Goal: Information Seeking & Learning: Find specific fact

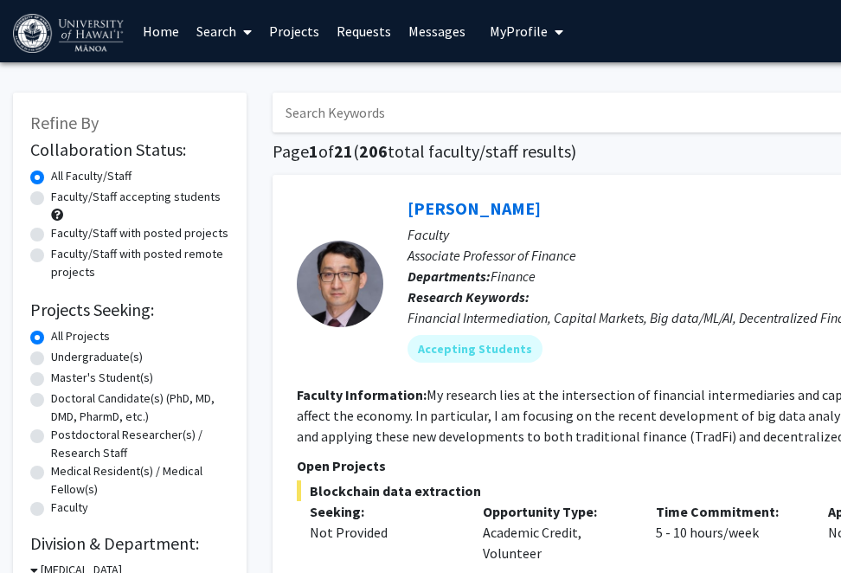
click at [348, 108] on input "Search Keywords" at bounding box center [613, 113] width 680 height 40
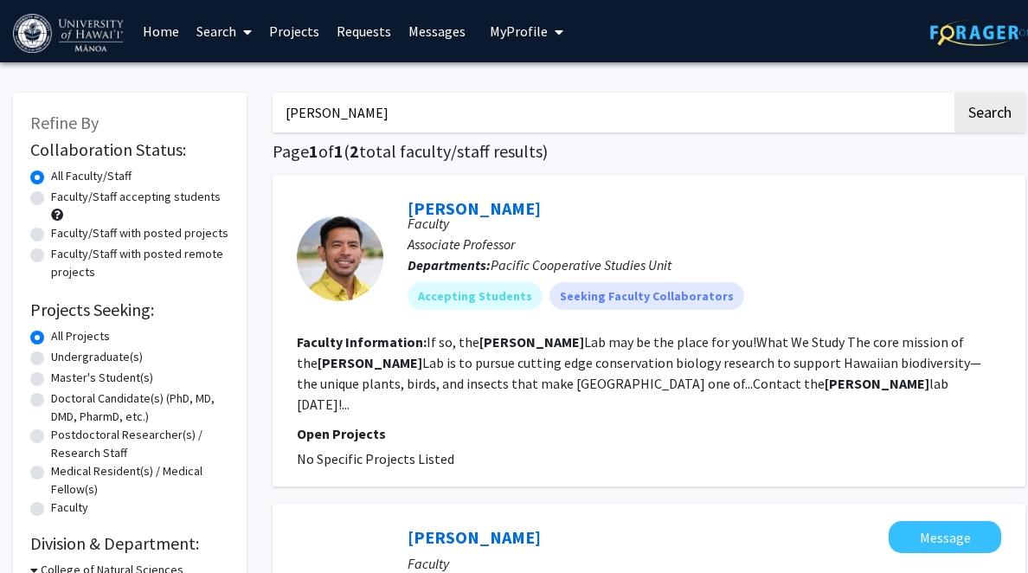
click at [407, 111] on input "[PERSON_NAME]" at bounding box center [613, 113] width 680 height 40
paste input "[PERSON_NAME]"
type input "[PERSON_NAME]"
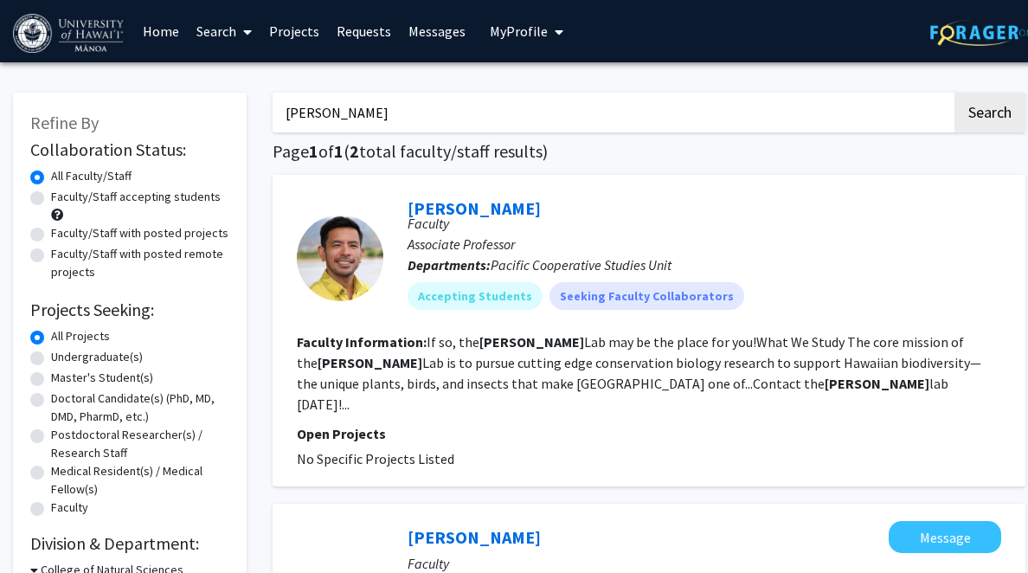
click at [841, 93] on button "Search" at bounding box center [990, 113] width 71 height 40
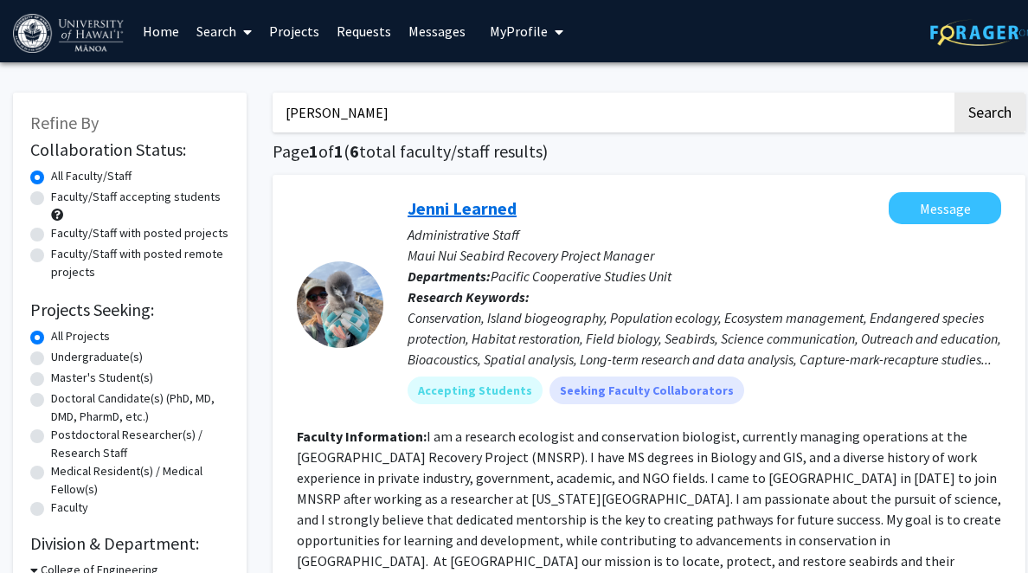
click at [455, 200] on link "Jenni Learned" at bounding box center [462, 208] width 109 height 22
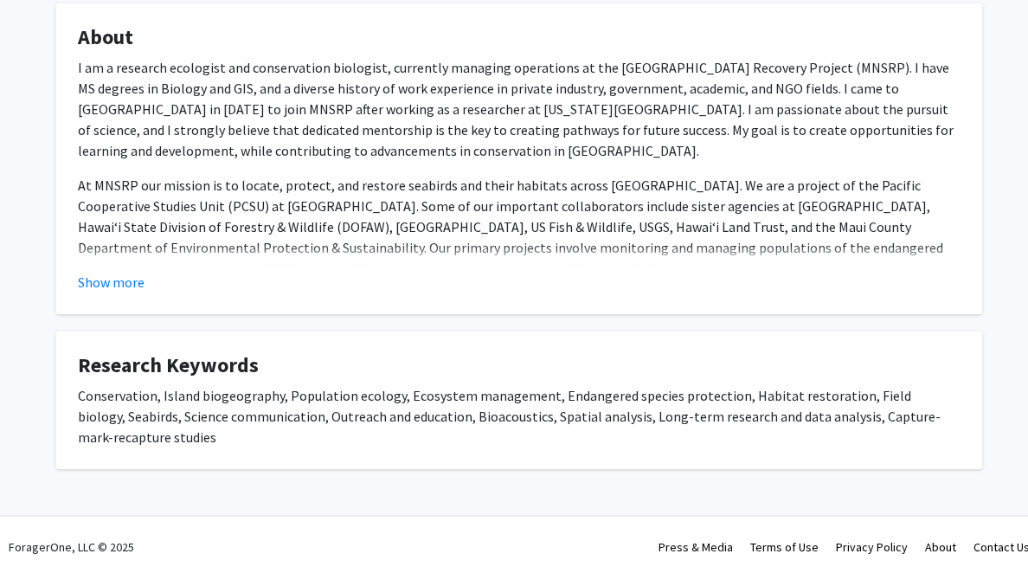
scroll to position [272, 0]
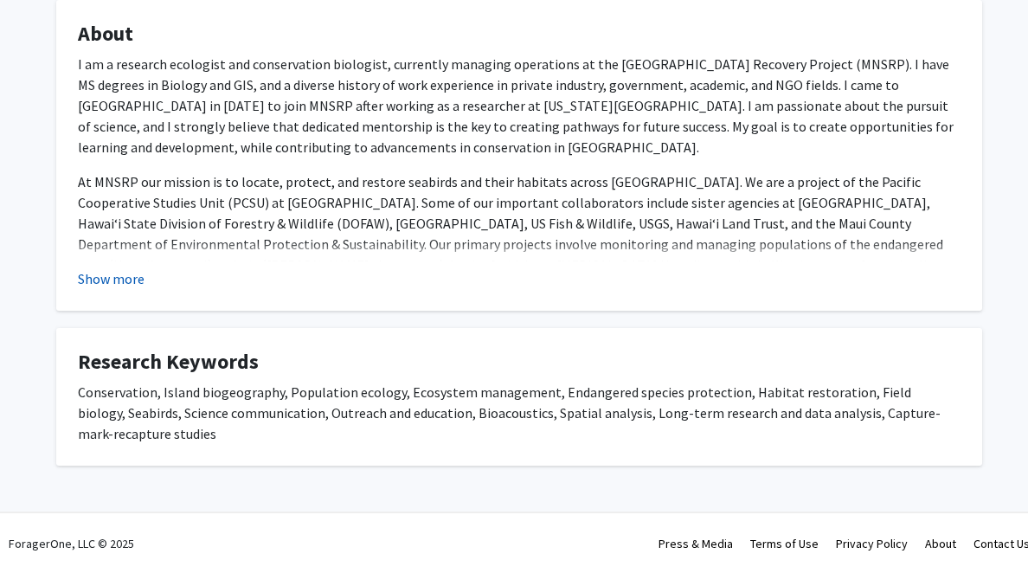
click at [112, 271] on button "Show more" at bounding box center [111, 278] width 67 height 21
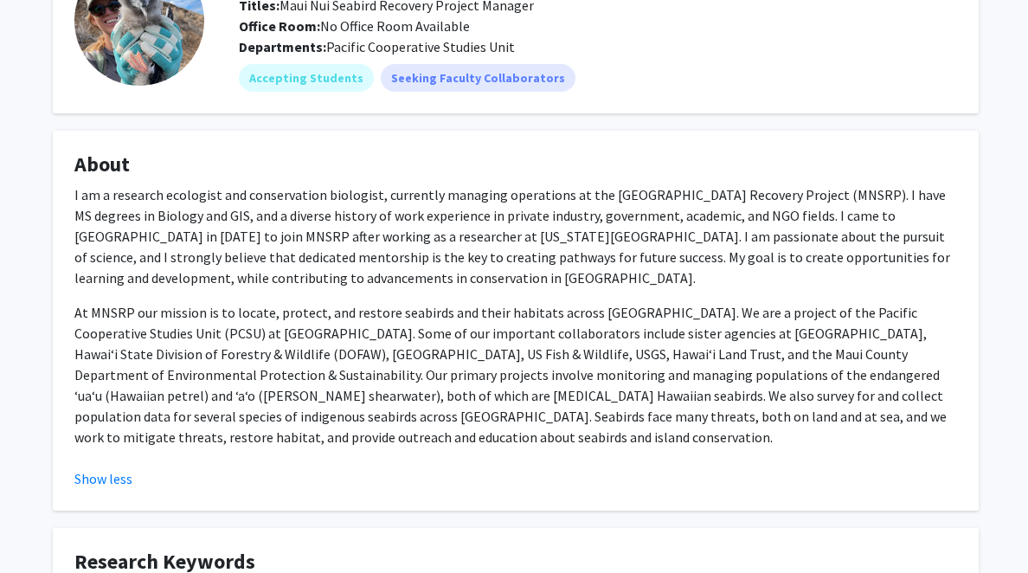
scroll to position [145, 3]
